Goal: Transaction & Acquisition: Download file/media

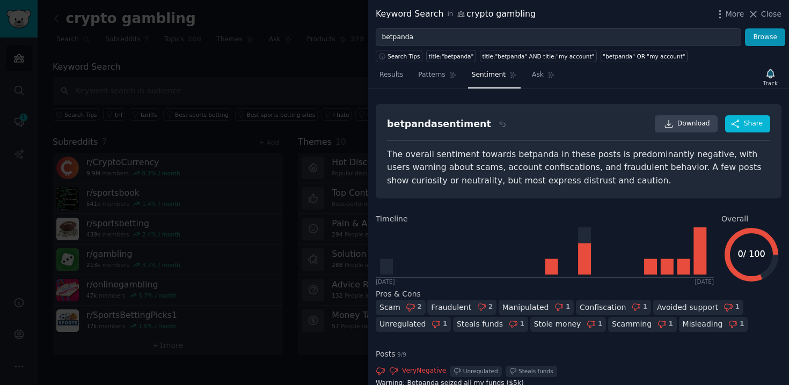
scroll to position [248, 0]
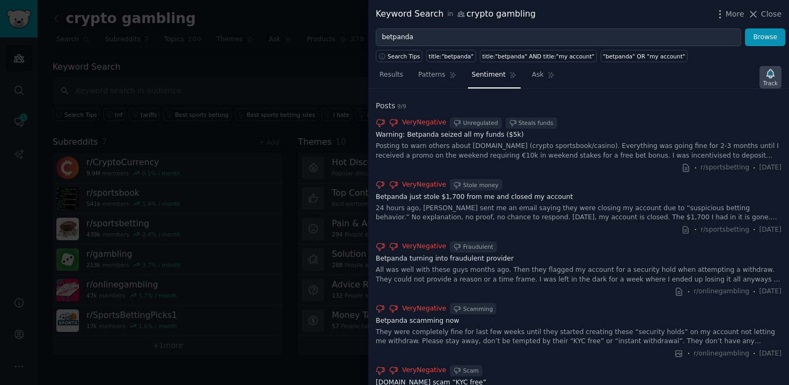
click at [769, 79] on div "Track" at bounding box center [770, 83] width 14 height 8
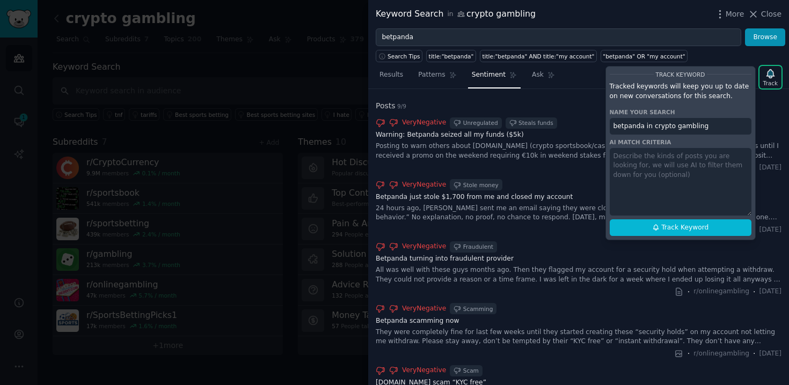
click at [577, 94] on div "betpanda sentiment Download Share The overall sentiment towards betpanda in the…" at bounding box center [579, 262] width 406 height 812
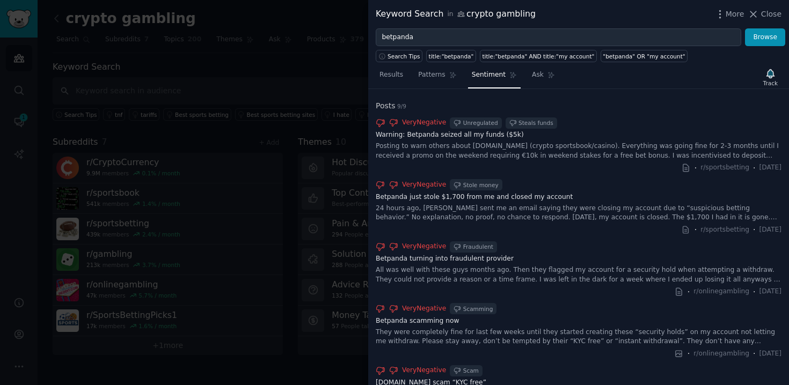
click at [690, 94] on div "betpanda sentiment Download Share The overall sentiment towards betpanda in the…" at bounding box center [579, 262] width 406 height 812
click at [651, 87] on div "Results Patterns Sentiment Ask Track" at bounding box center [578, 77] width 421 height 23
click at [765, 84] on div "Track" at bounding box center [770, 83] width 14 height 8
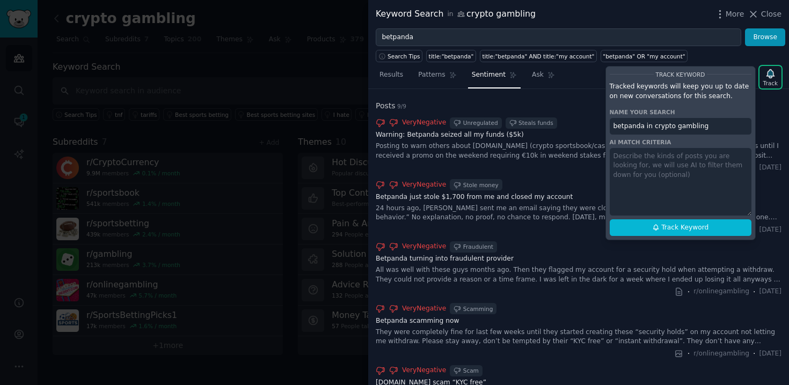
click at [574, 94] on div "betpanda sentiment Download Share The overall sentiment towards betpanda in the…" at bounding box center [579, 262] width 406 height 812
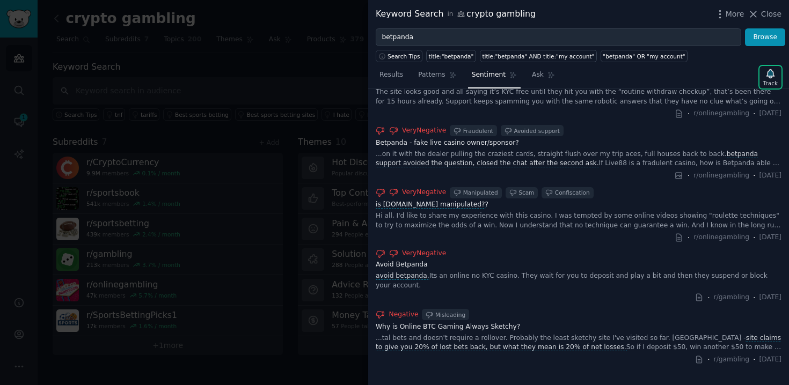
scroll to position [557, 0]
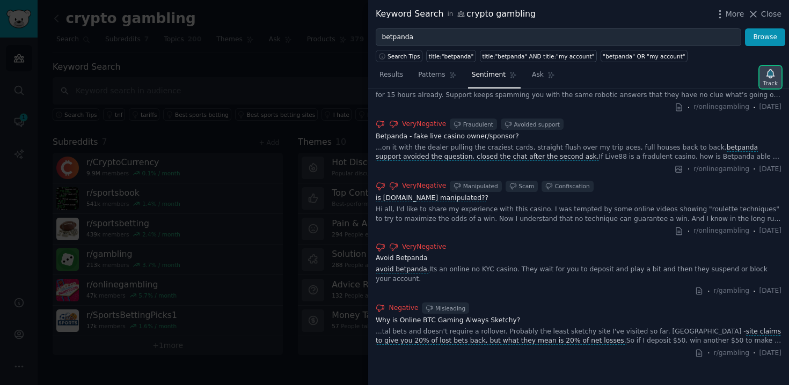
click at [763, 69] on div "Track" at bounding box center [770, 77] width 22 height 23
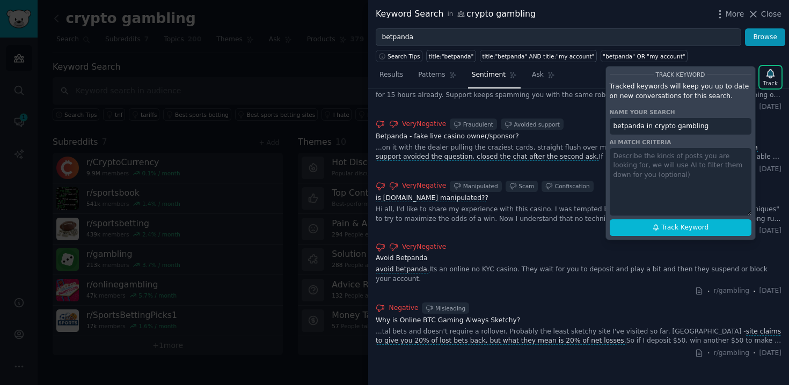
click at [324, 88] on div at bounding box center [394, 192] width 789 height 385
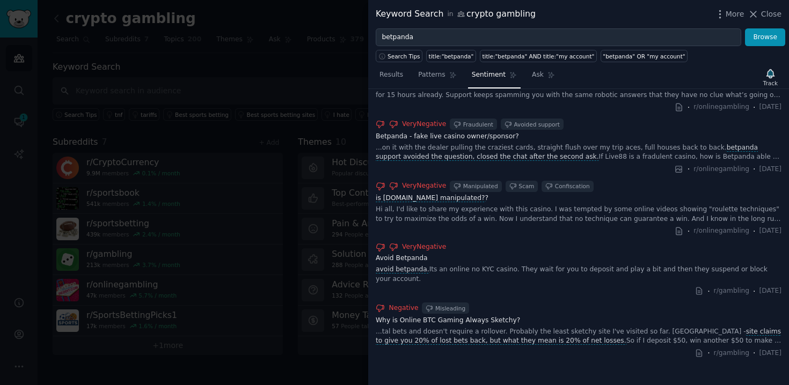
click at [302, 86] on div at bounding box center [394, 192] width 789 height 385
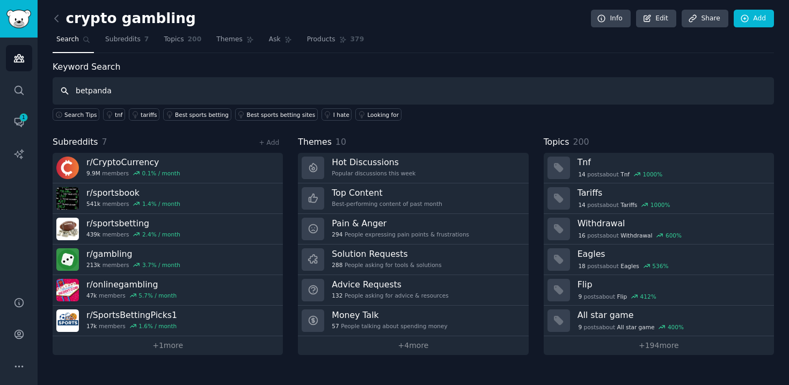
type input "betpanda"
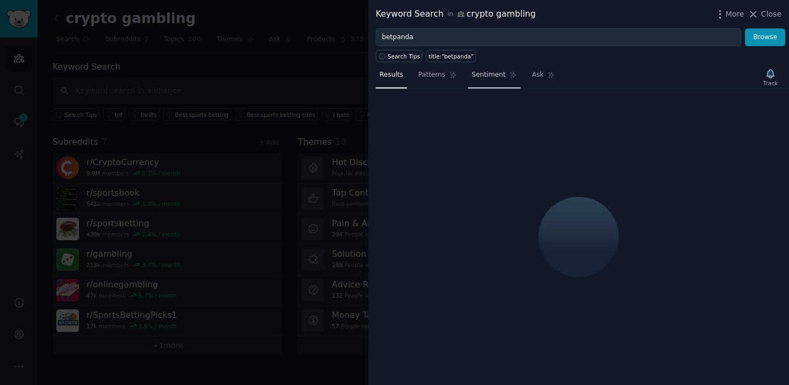
click at [481, 74] on span "Sentiment" at bounding box center [489, 75] width 34 height 10
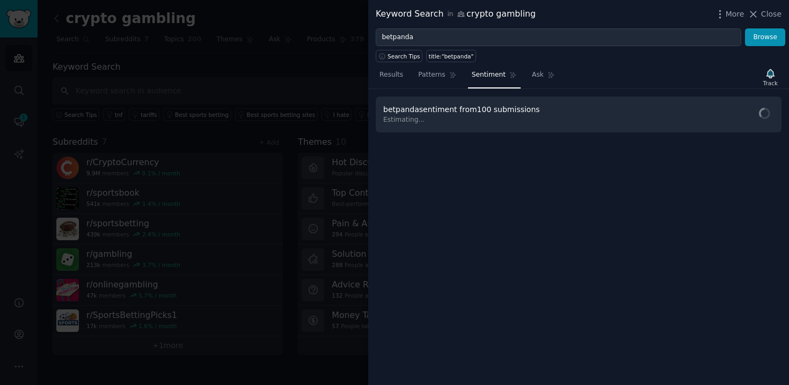
click at [614, 118] on div "betpanda sentiment from 100 submissions Estimating..." at bounding box center [579, 115] width 406 height 36
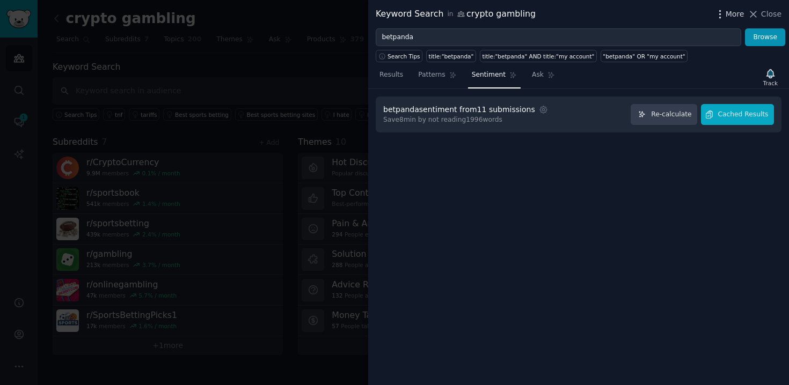
click at [728, 10] on span "More" at bounding box center [734, 14] width 19 height 11
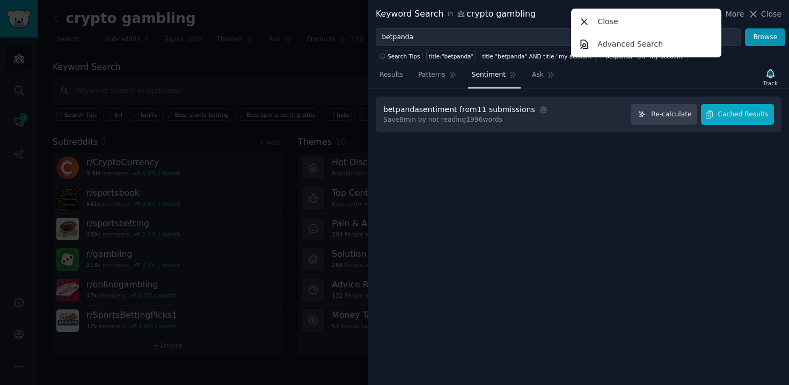
click at [581, 83] on div "Results Patterns Sentiment Ask Track" at bounding box center [578, 77] width 421 height 23
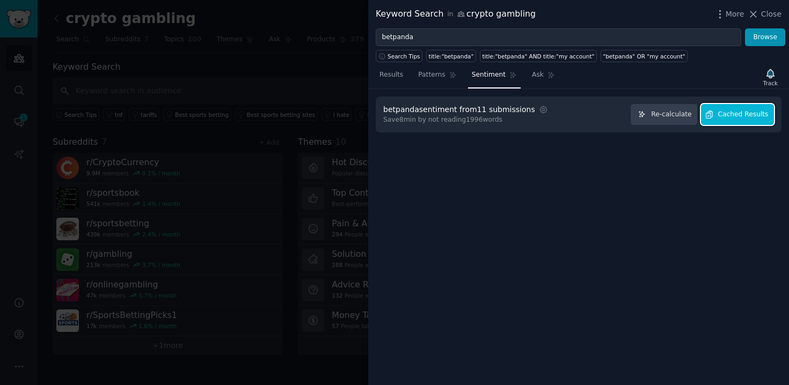
click at [725, 120] on button "Cached Results" at bounding box center [737, 114] width 73 height 21
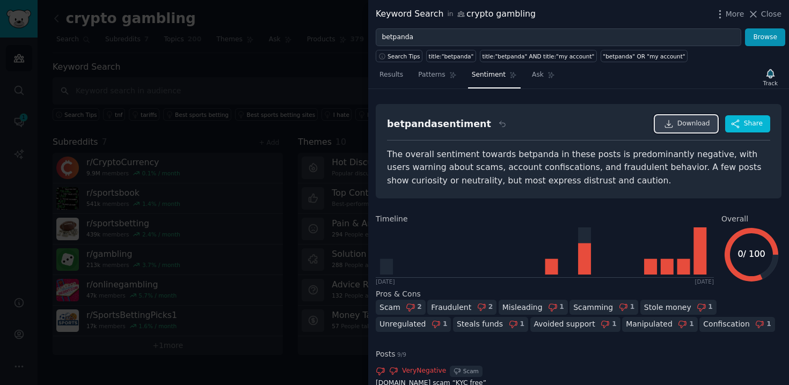
click at [681, 124] on span "Download" at bounding box center [693, 124] width 33 height 10
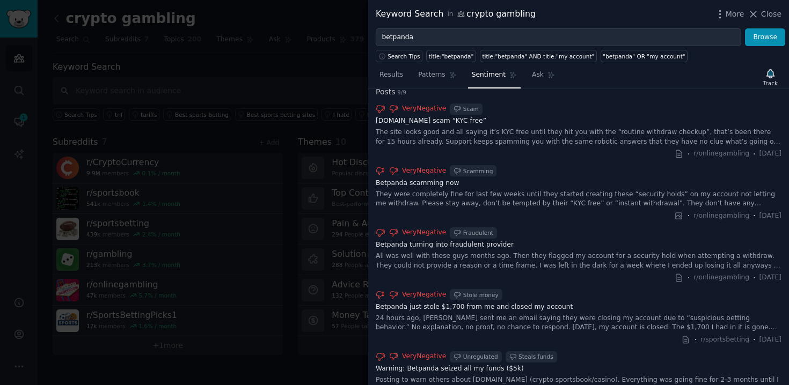
scroll to position [291, 0]
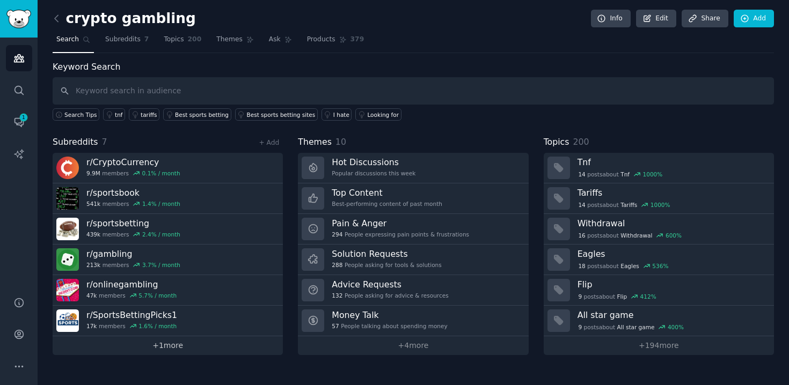
click at [247, 347] on link "+ 1 more" at bounding box center [168, 345] width 230 height 19
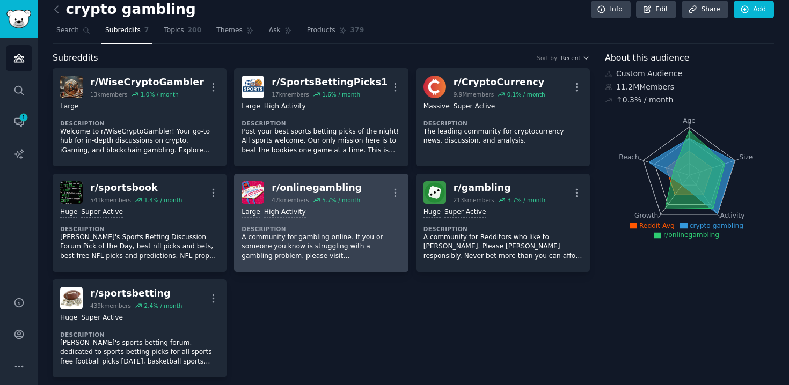
scroll to position [11, 0]
